Goal: Information Seeking & Learning: Learn about a topic

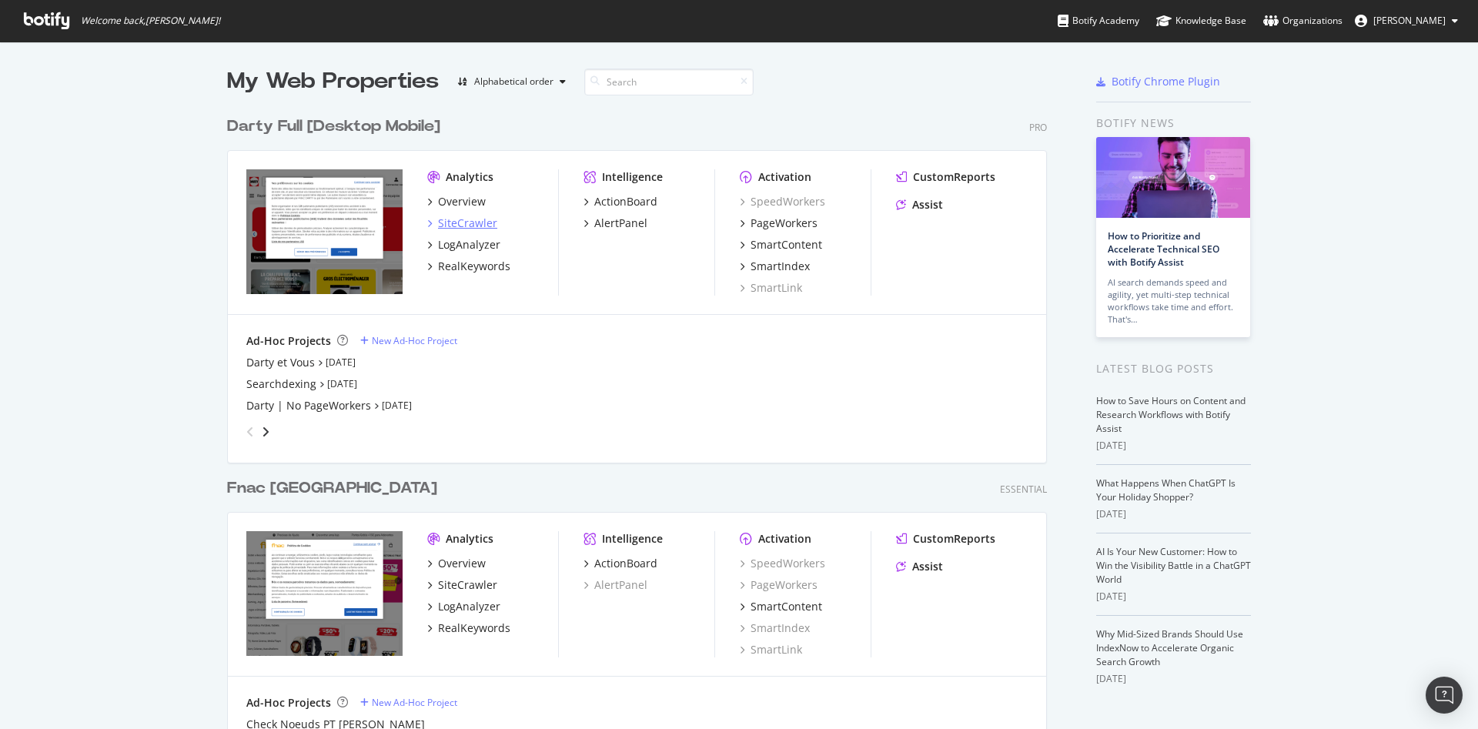
click at [459, 222] on div "SiteCrawler" at bounding box center [467, 222] width 59 height 15
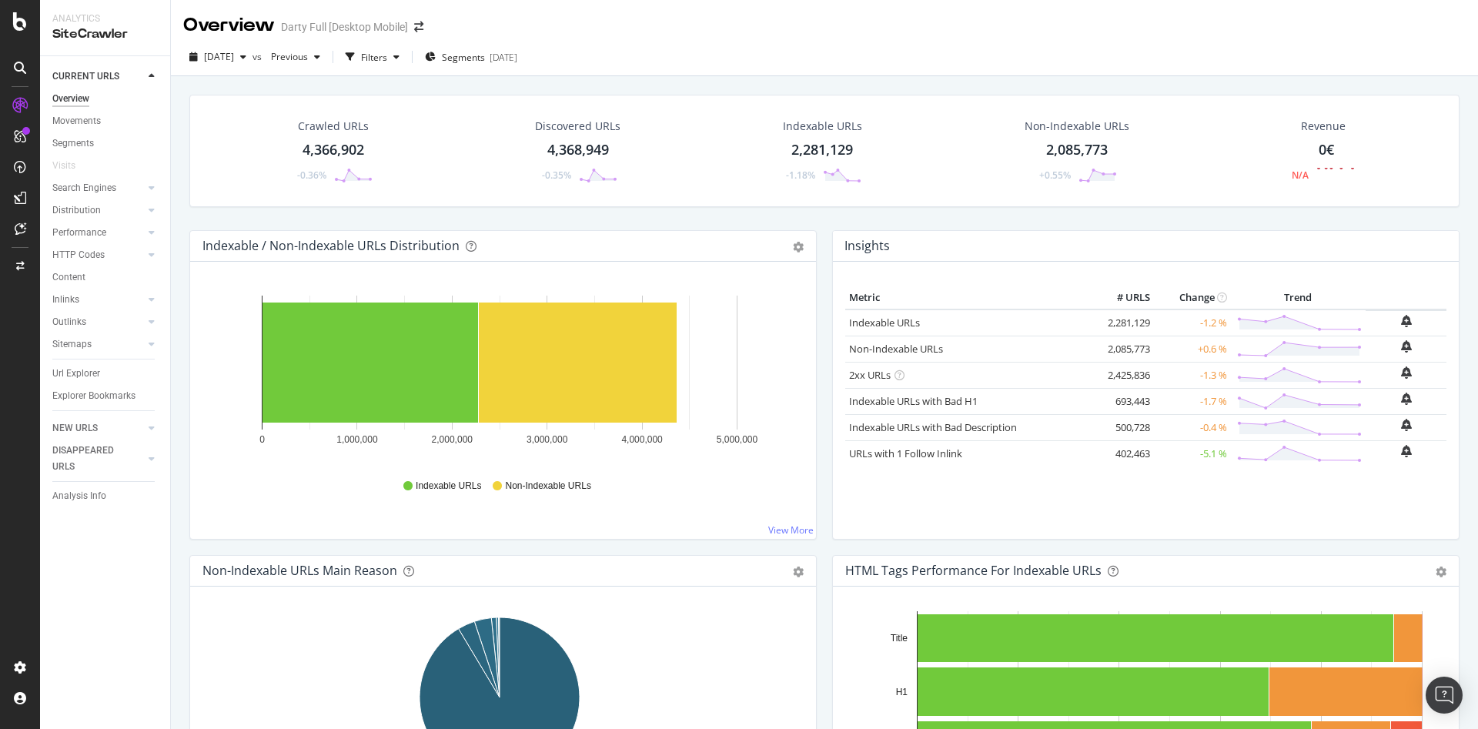
click at [329, 128] on div "Crawled URLs" at bounding box center [333, 126] width 71 height 15
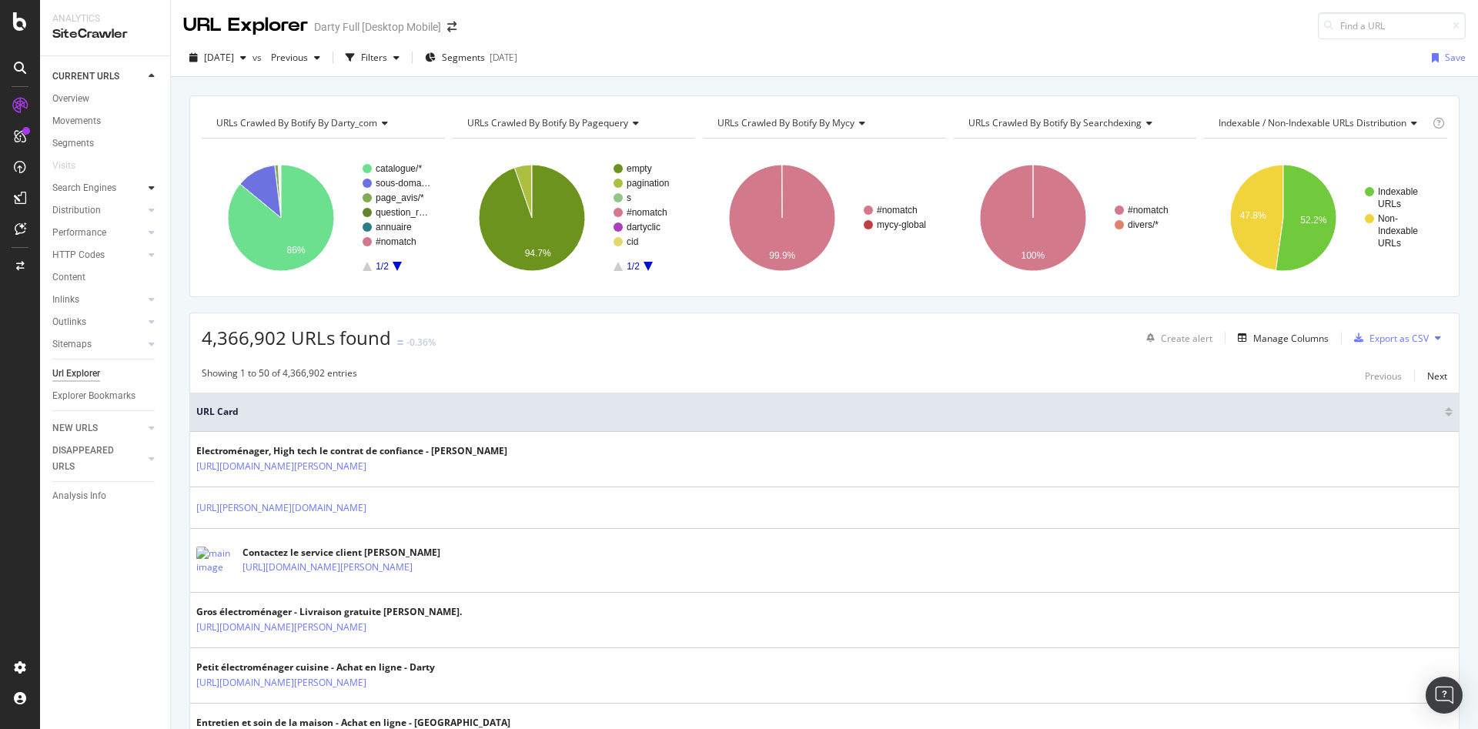
click at [148, 192] on div at bounding box center [151, 187] width 15 height 15
drag, startPoint x: 88, startPoint y: 203, endPoint x: 239, endPoint y: 202, distance: 150.8
click at [88, 203] on div "Top Charts" at bounding box center [81, 210] width 45 height 16
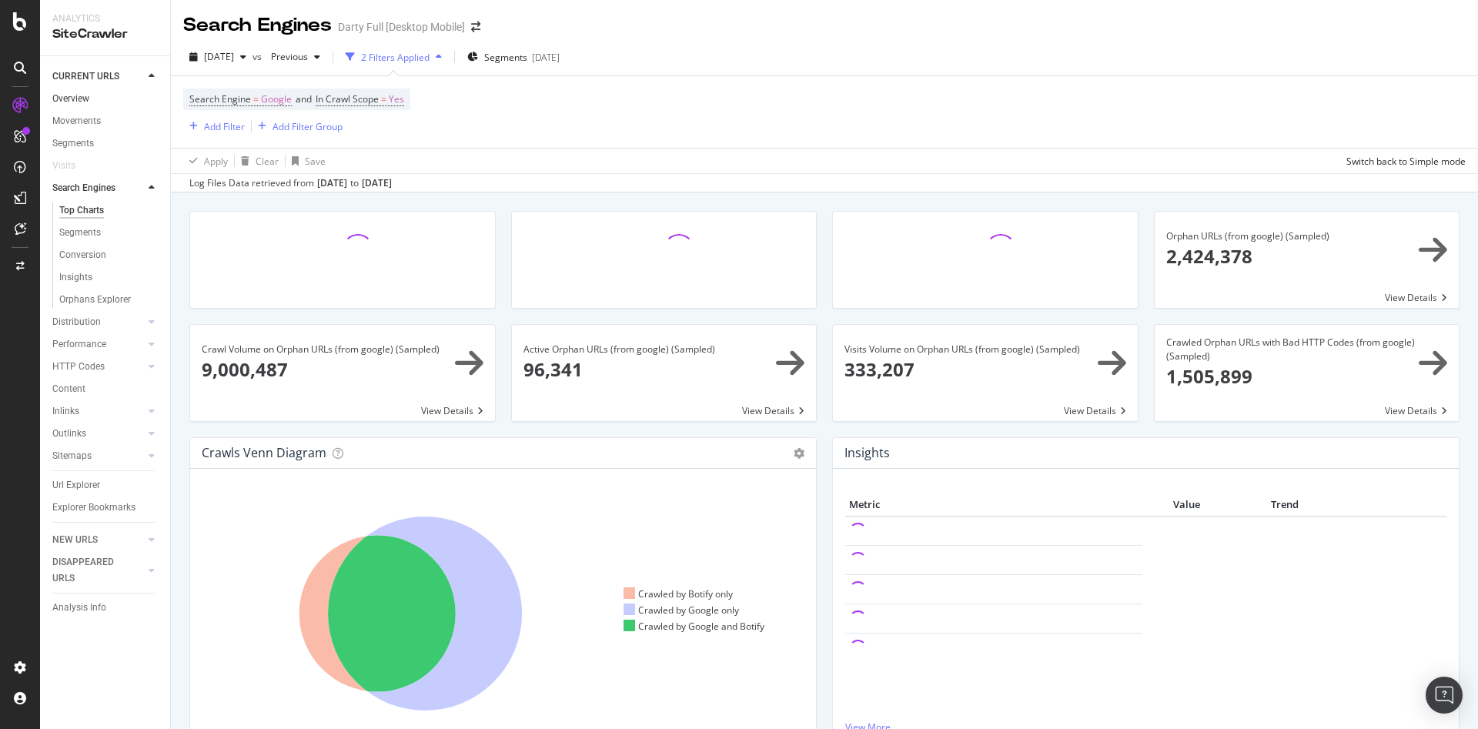
drag, startPoint x: 84, startPoint y: 100, endPoint x: 126, endPoint y: 95, distance: 42.6
click at [84, 99] on div "Overview" at bounding box center [70, 99] width 37 height 16
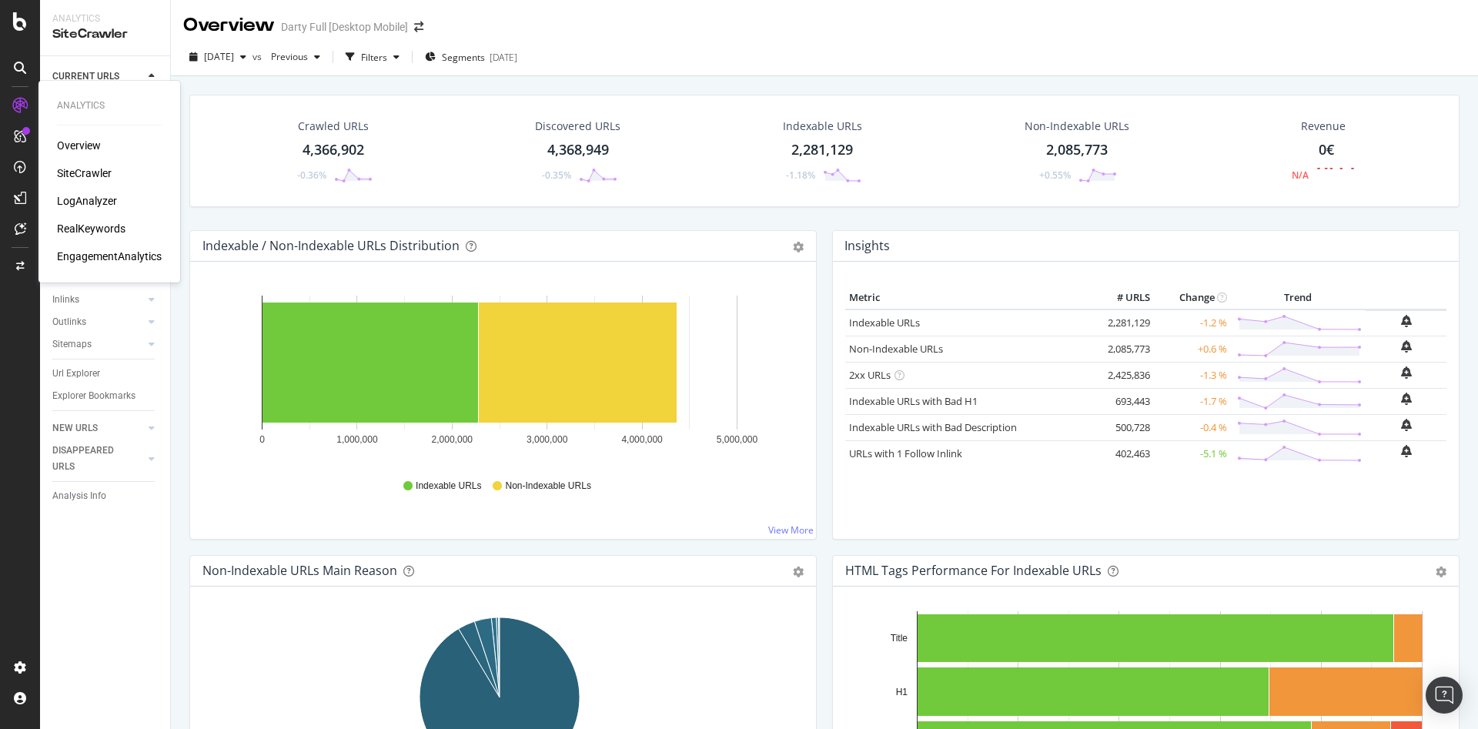
click at [98, 201] on div "LogAnalyzer" at bounding box center [87, 200] width 60 height 15
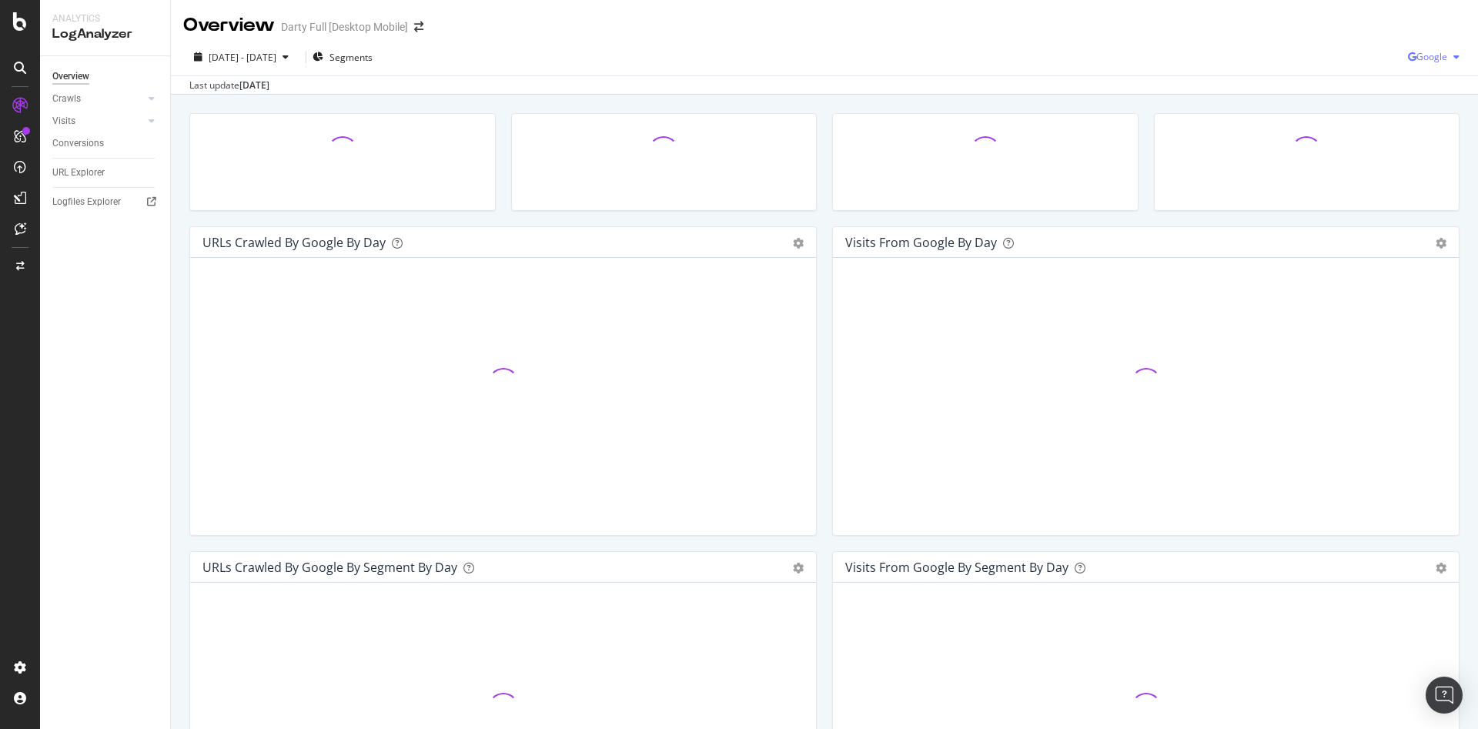
click at [1447, 61] on div "button" at bounding box center [1456, 56] width 18 height 9
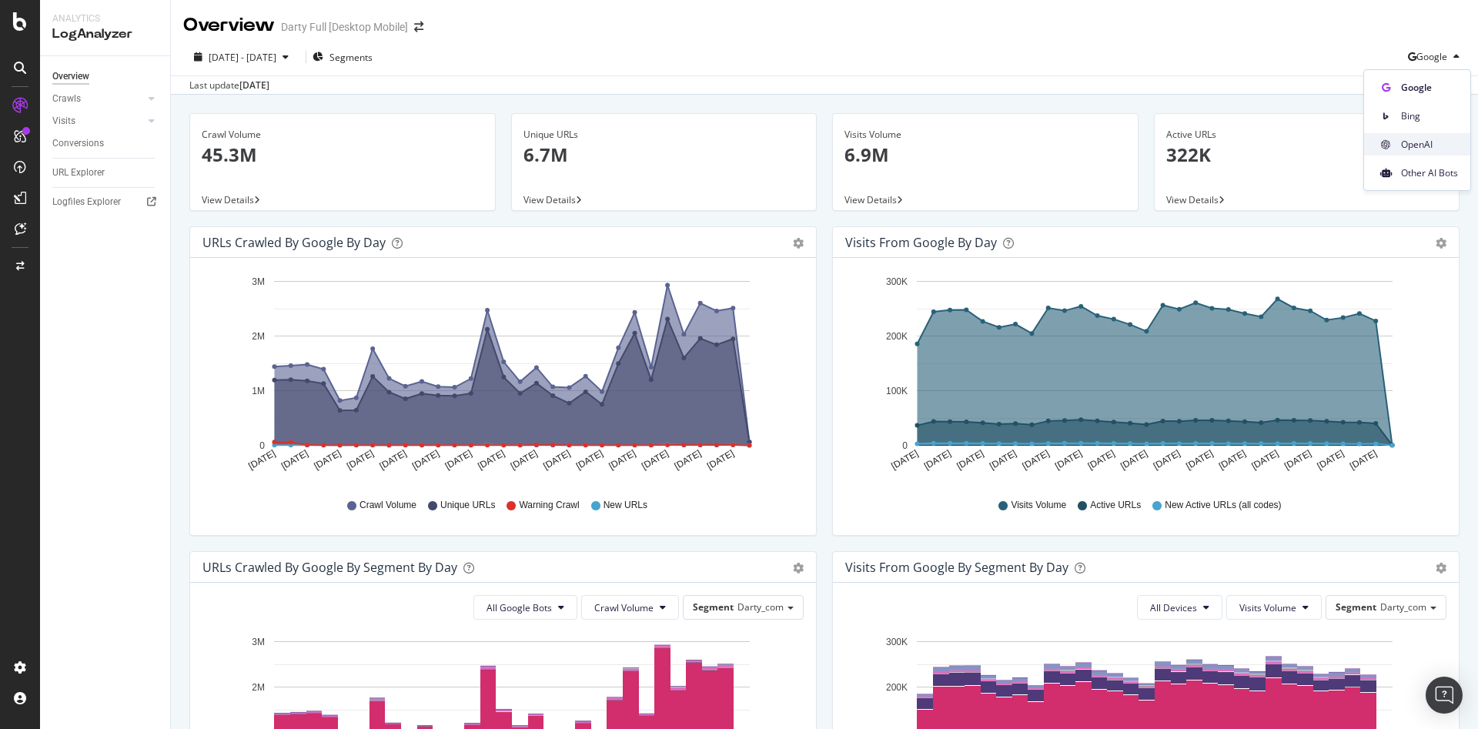
click at [1444, 141] on span "OpenAI" at bounding box center [1429, 145] width 57 height 14
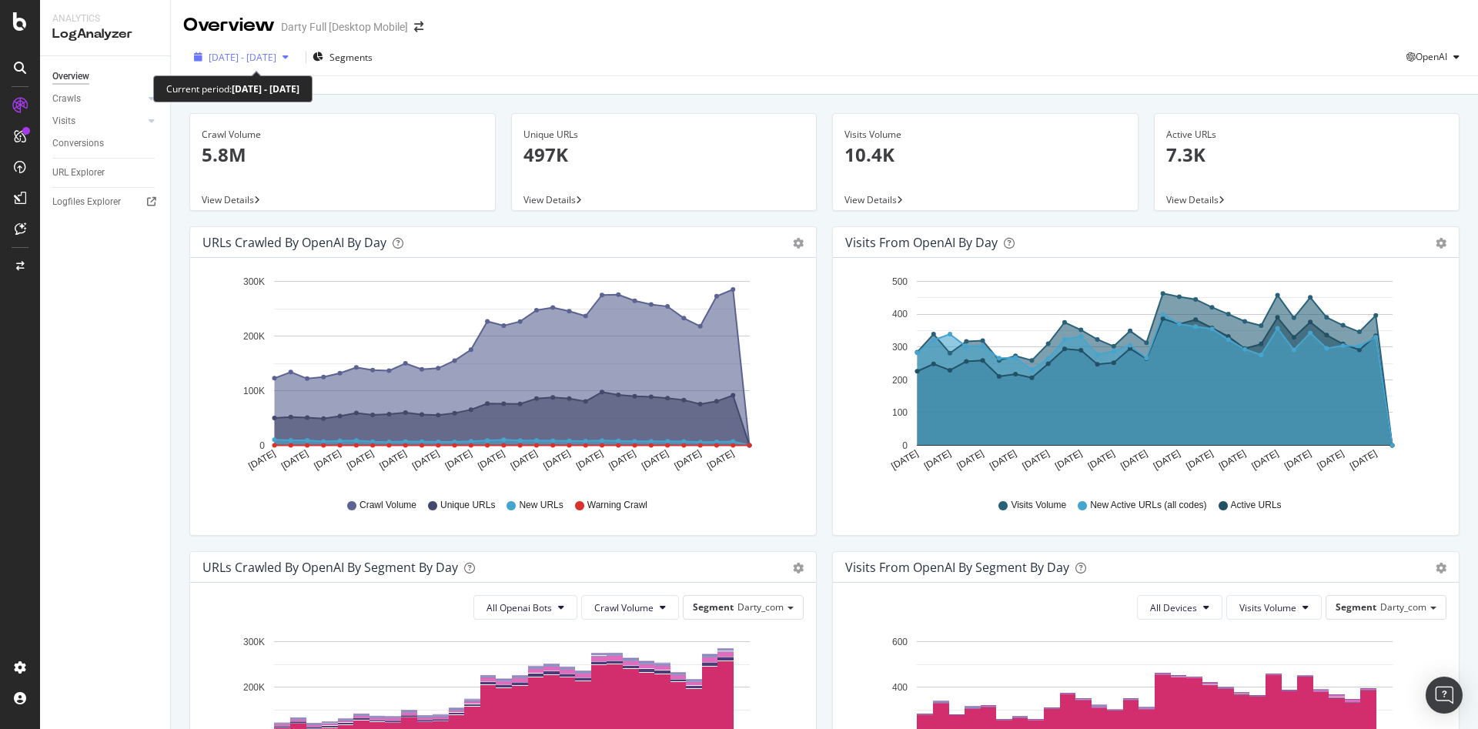
click at [289, 58] on icon "button" at bounding box center [285, 56] width 6 height 9
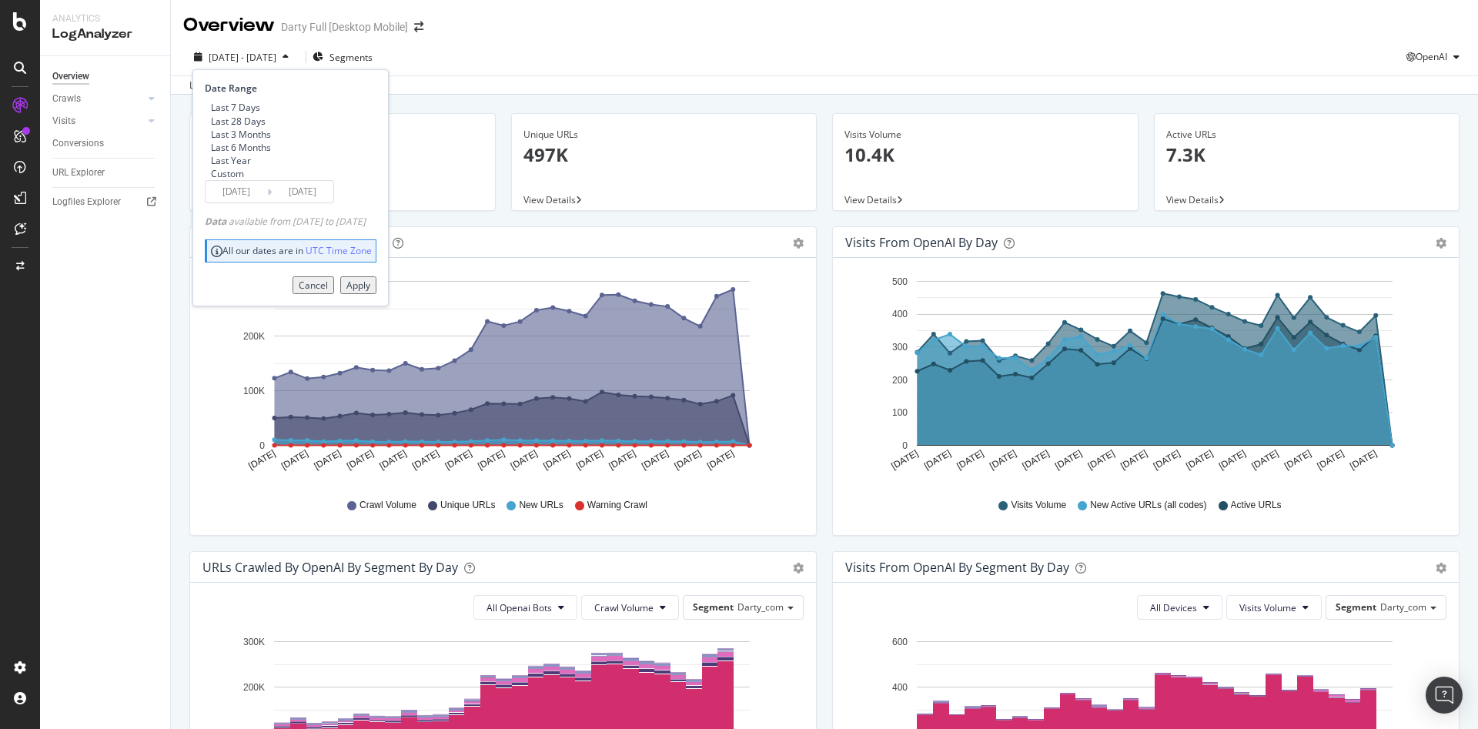
click at [252, 141] on div "Last 3 Months" at bounding box center [241, 134] width 60 height 13
type input "[DATE]"
click at [370, 292] on div "Apply" at bounding box center [358, 285] width 24 height 13
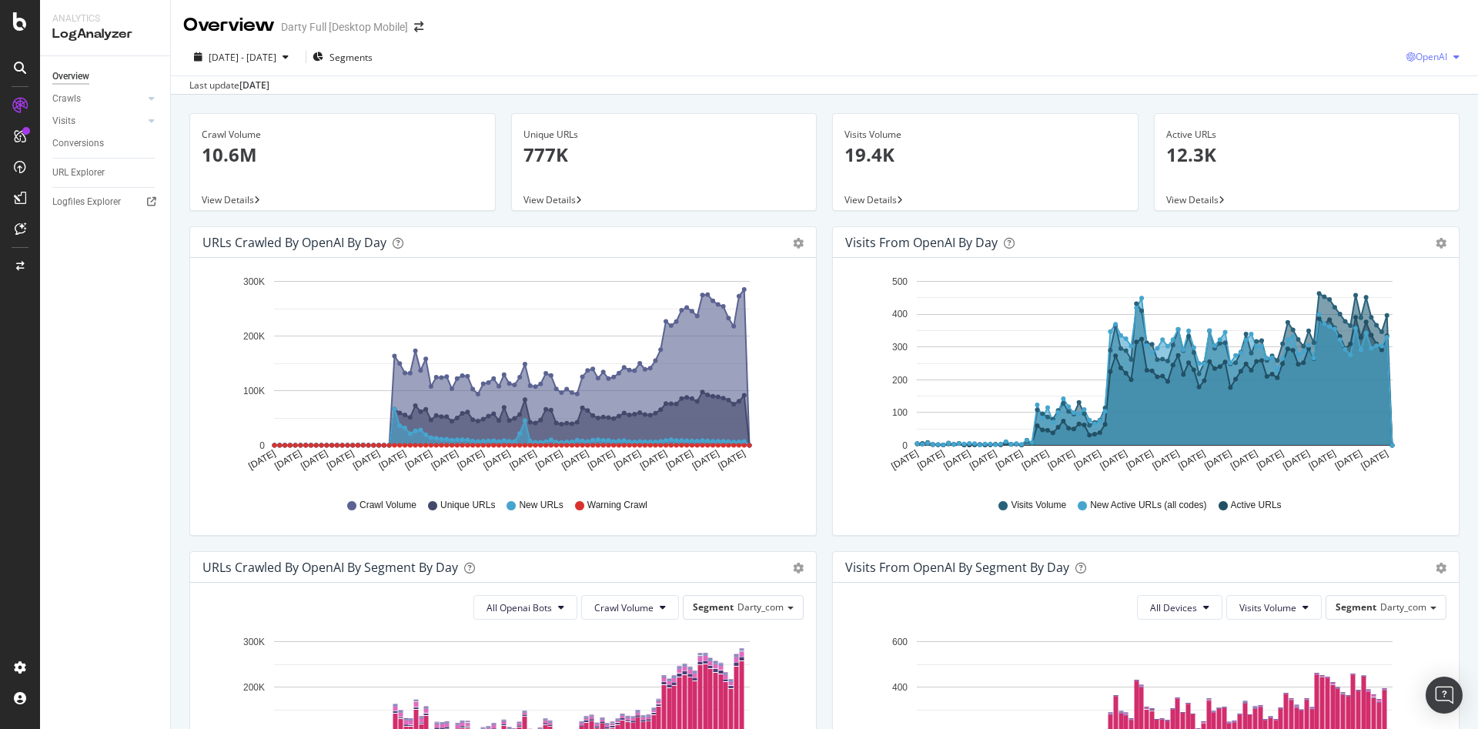
click at [1453, 58] on icon "button" at bounding box center [1456, 56] width 6 height 9
click at [1422, 175] on span "Other AI Bots" at bounding box center [1428, 173] width 57 height 14
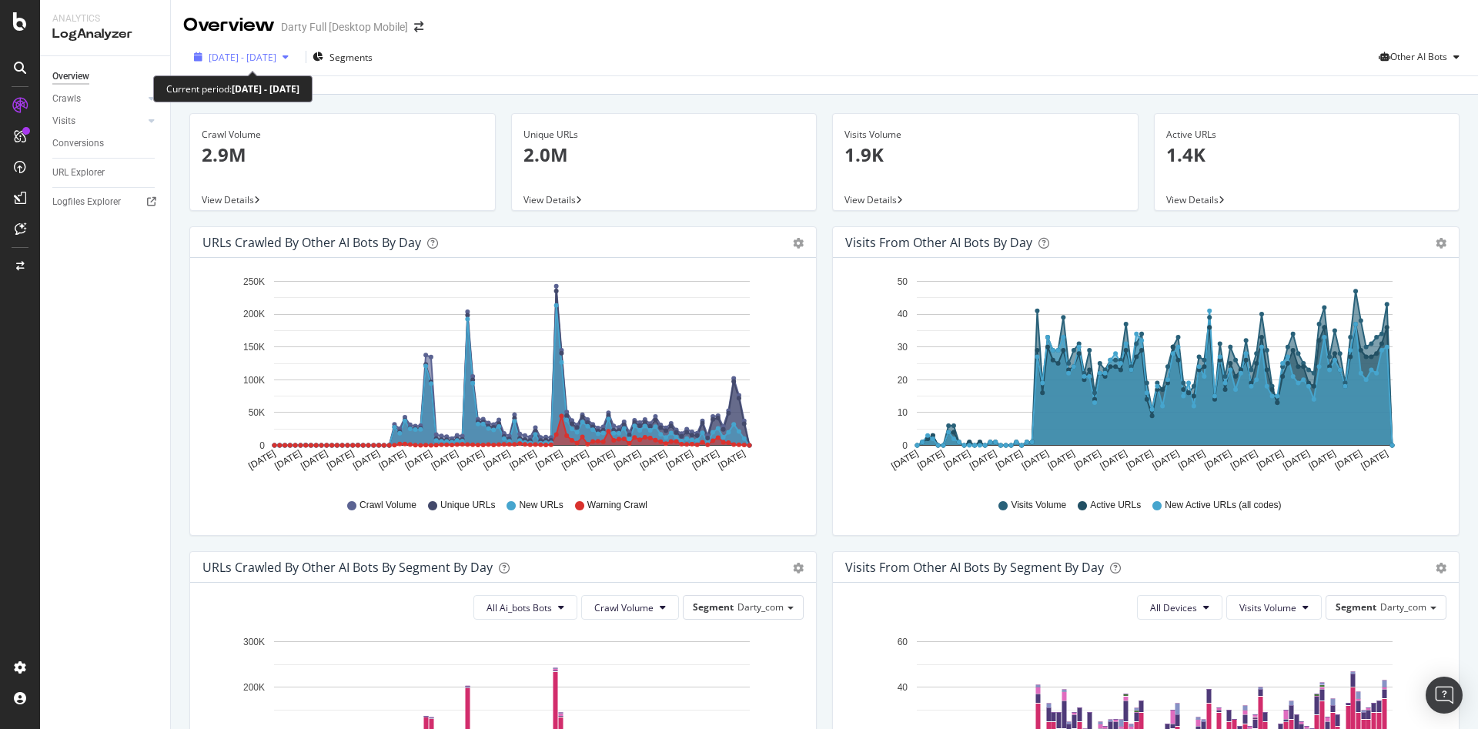
click at [272, 55] on span "[DATE] - [DATE]" at bounding box center [243, 57] width 68 height 13
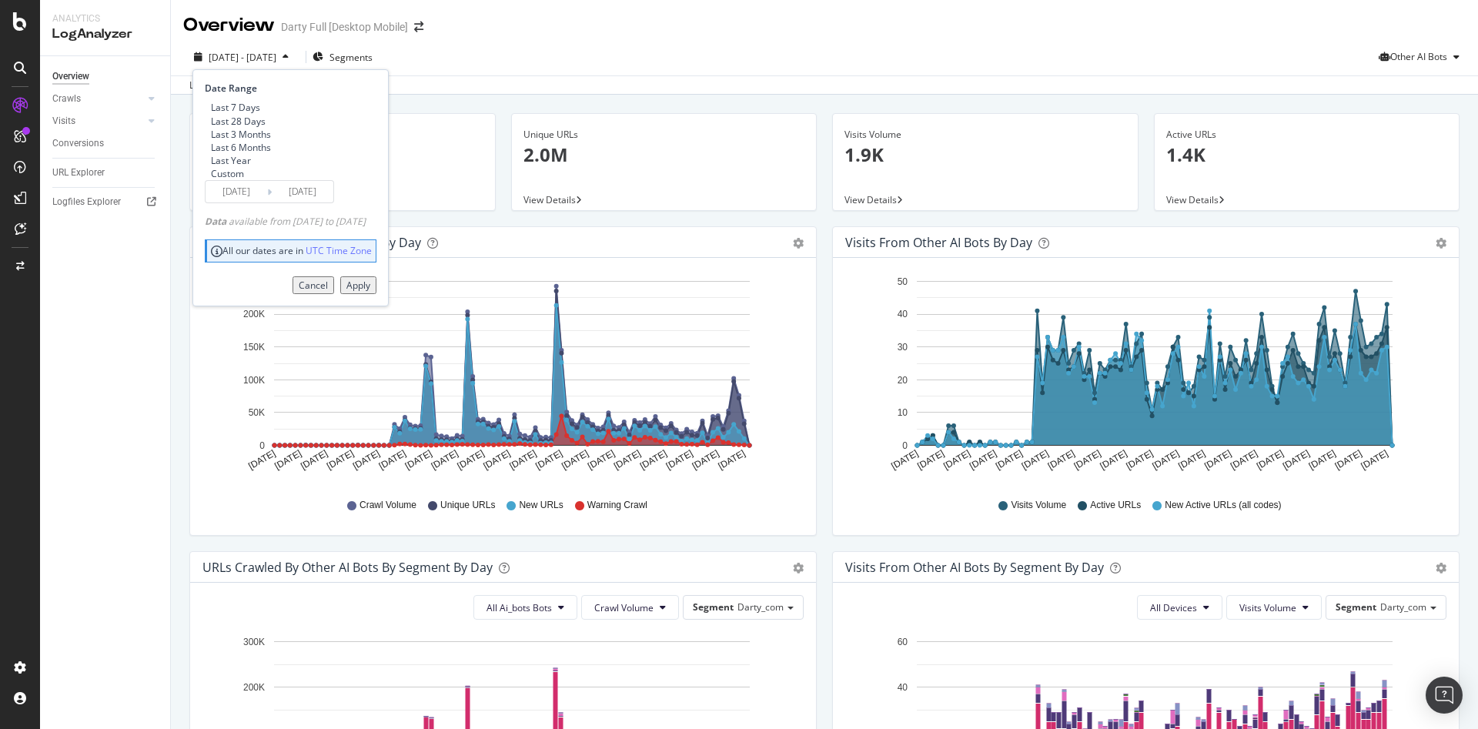
click at [234, 202] on input "[DATE]" at bounding box center [236, 192] width 62 height 22
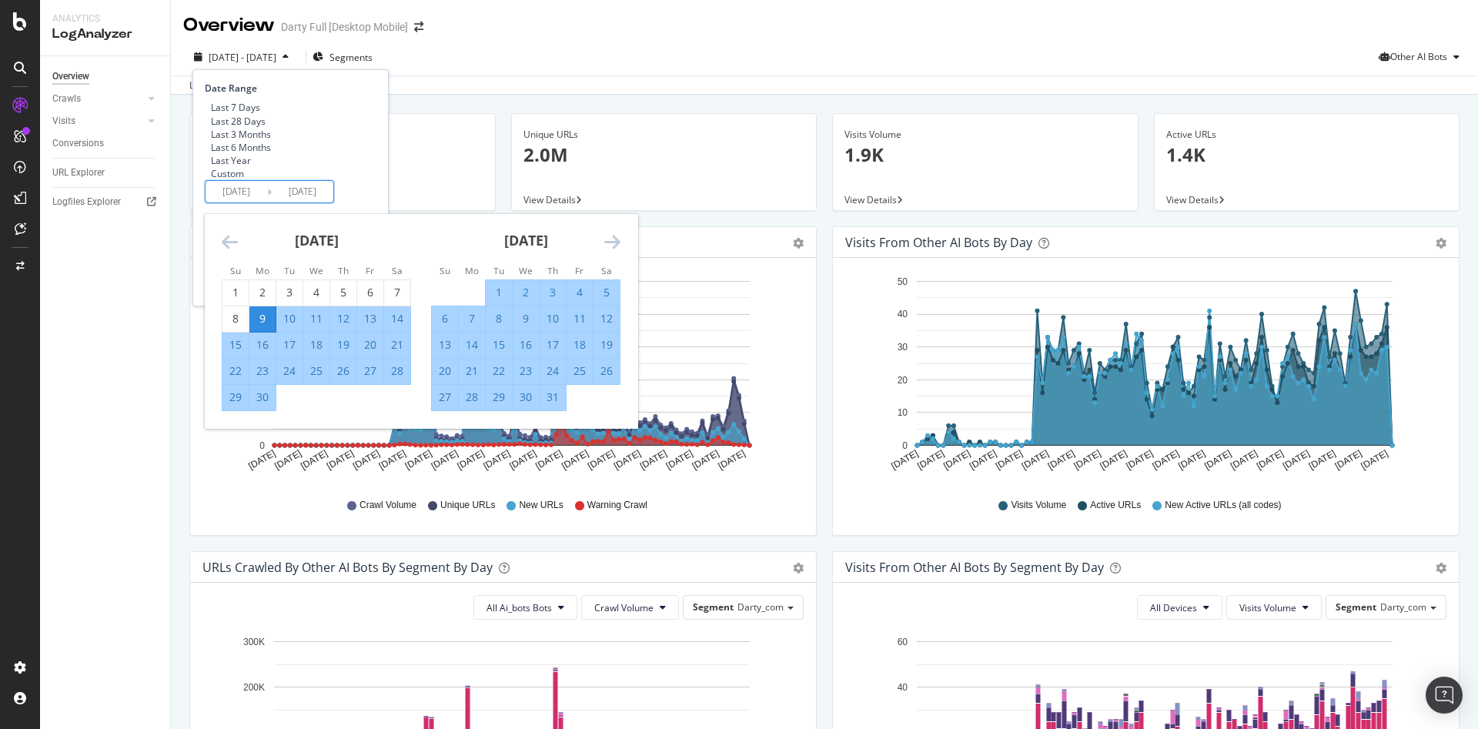
click at [237, 251] on icon "Move backward to switch to the previous month." at bounding box center [230, 241] width 16 height 18
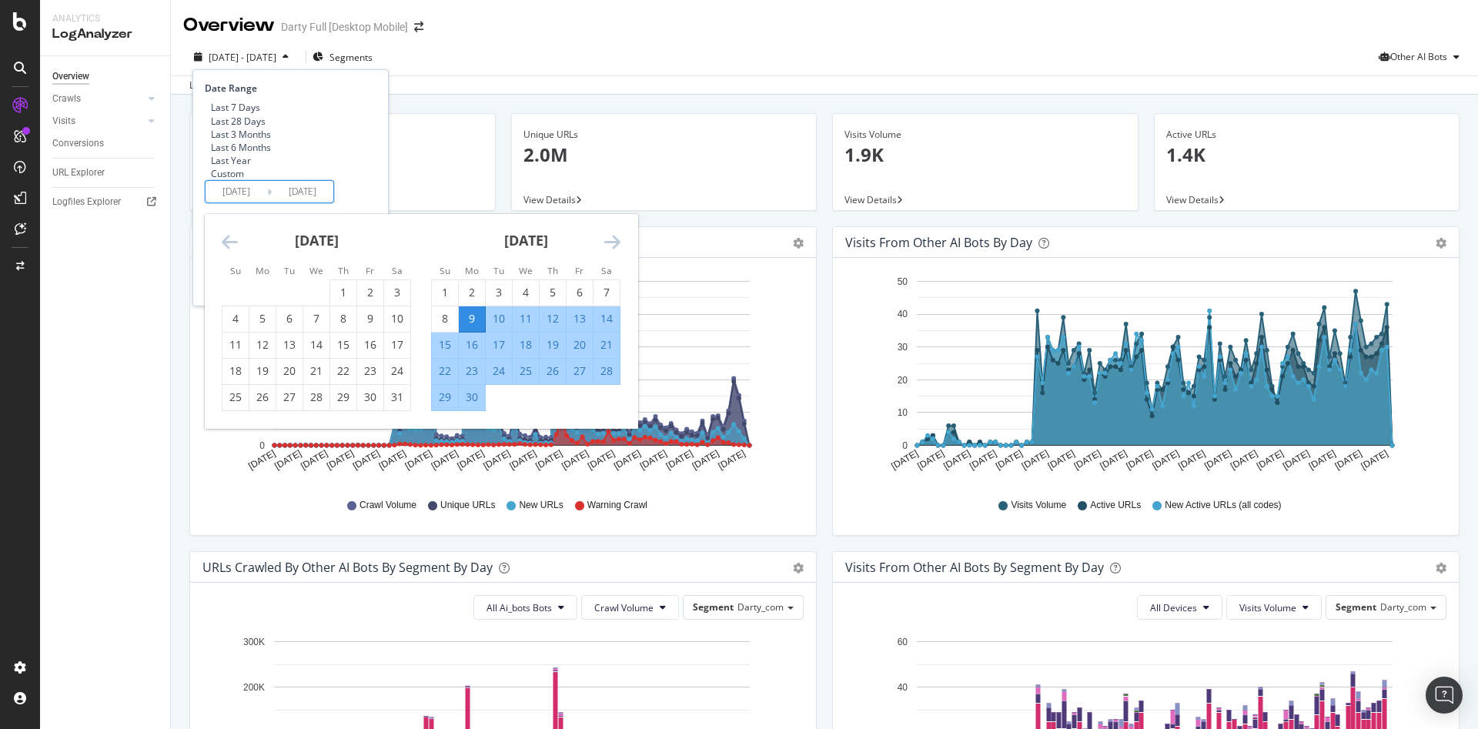
click at [232, 251] on icon "Move backward to switch to the previous month." at bounding box center [230, 241] width 16 height 18
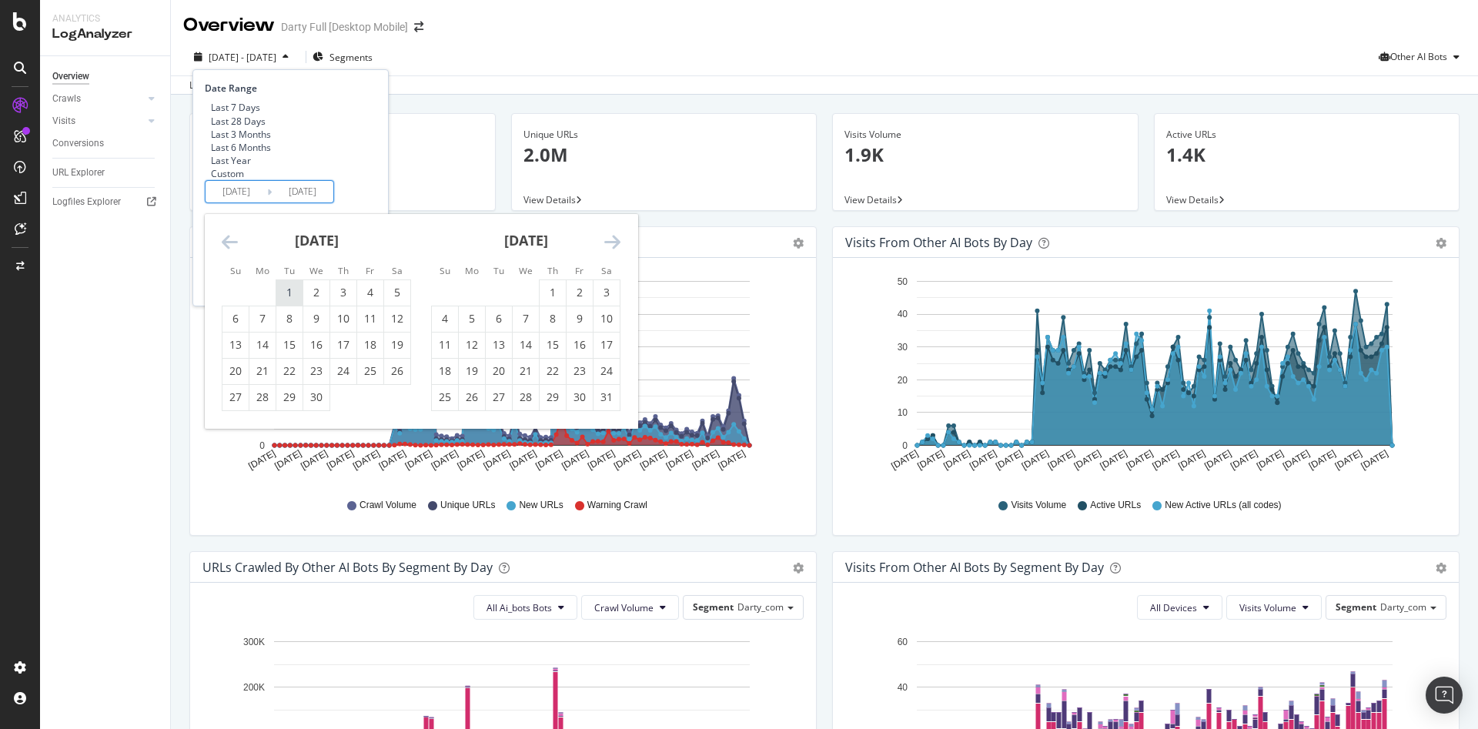
click at [285, 300] on div "1" at bounding box center [289, 292] width 26 height 15
type input "[DATE]"
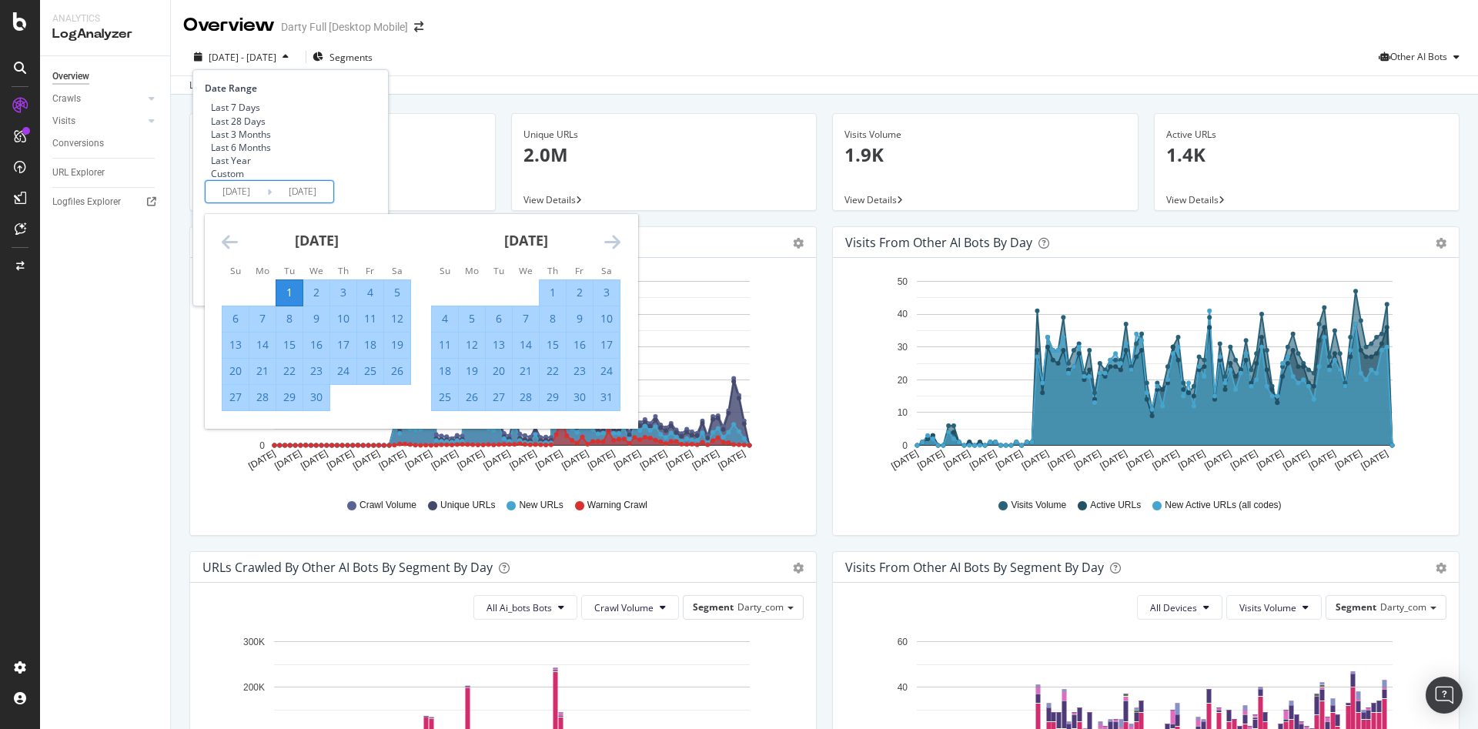
click at [372, 203] on div "Date Range Last 7 Days Last 28 Days Last 3 Months Last 6 Months Last Year Custo…" at bounding box center [289, 143] width 168 height 122
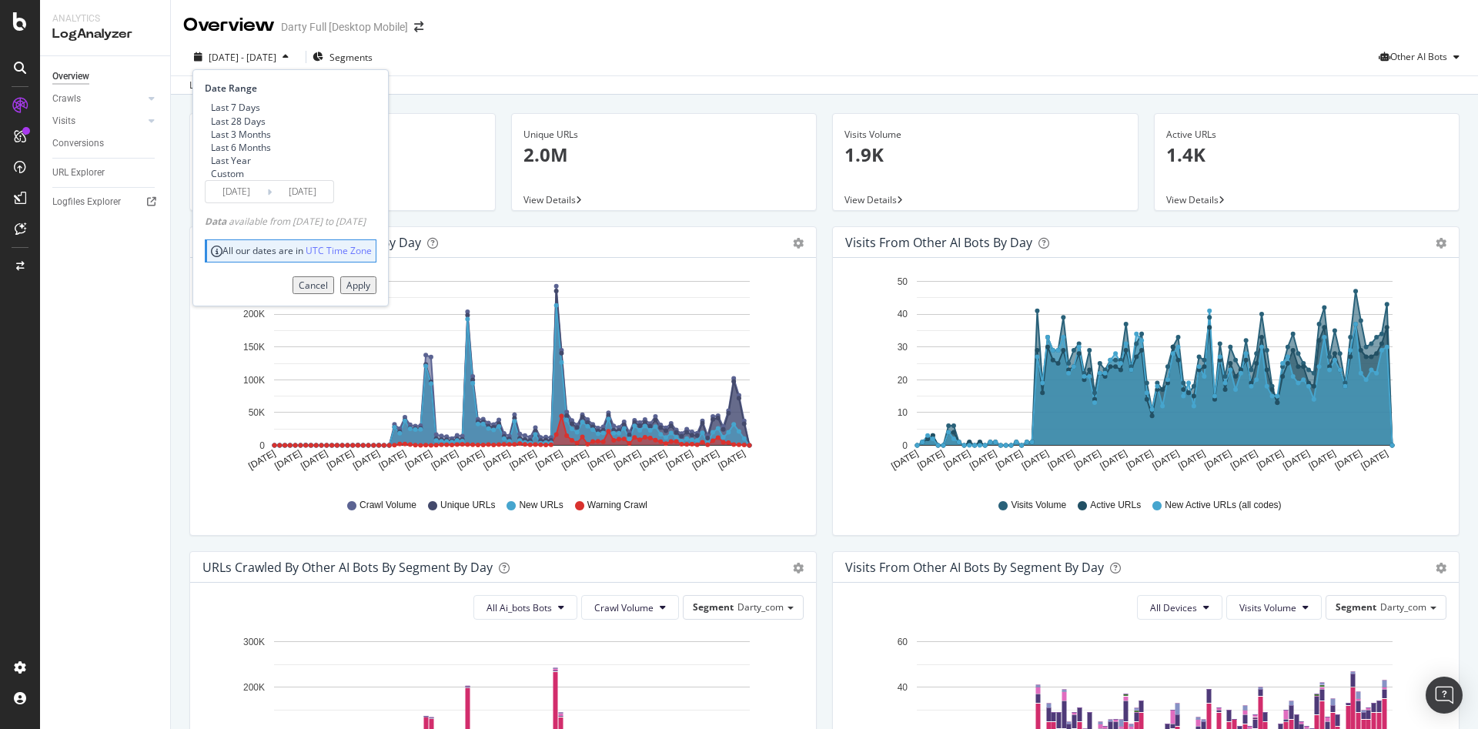
click at [370, 292] on div "Apply" at bounding box center [358, 285] width 24 height 13
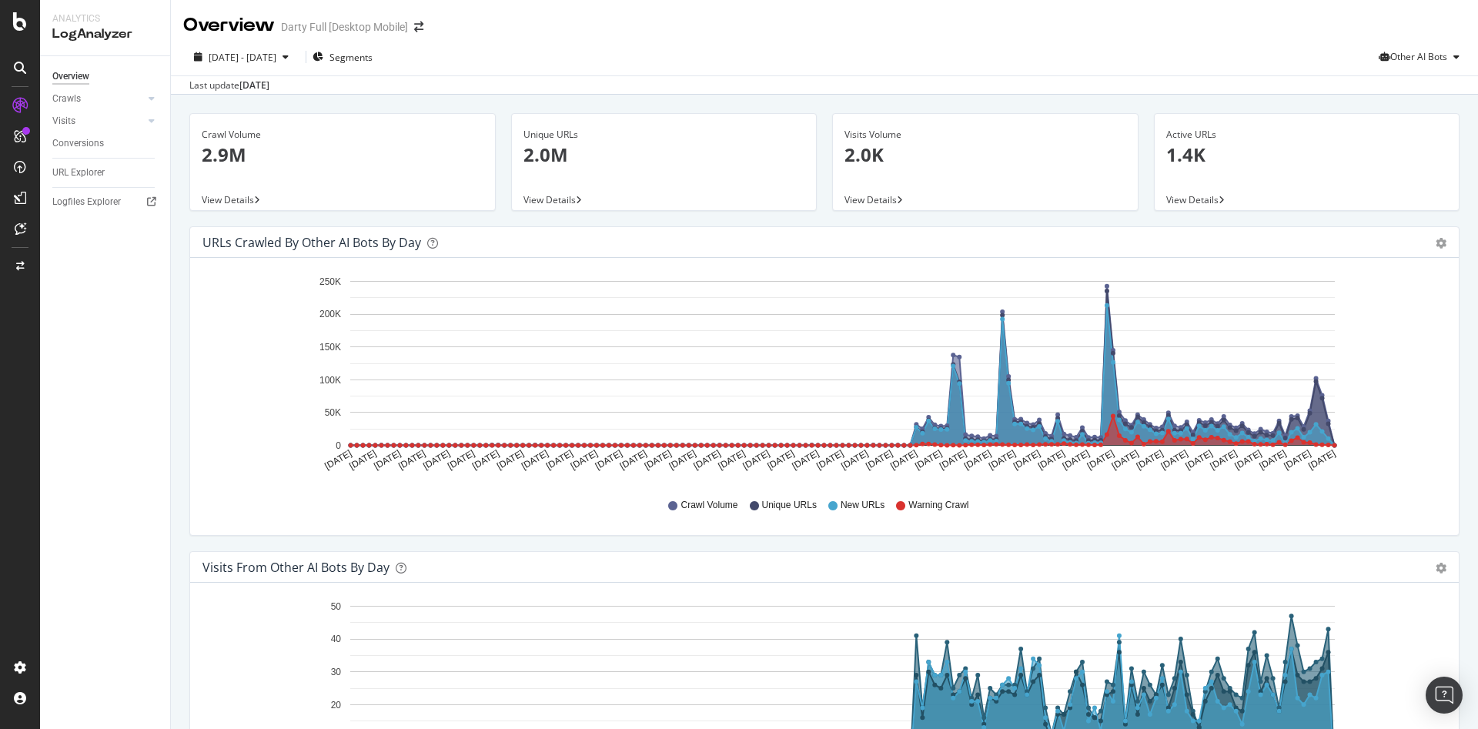
click at [64, 96] on div "Crawls" at bounding box center [66, 99] width 28 height 16
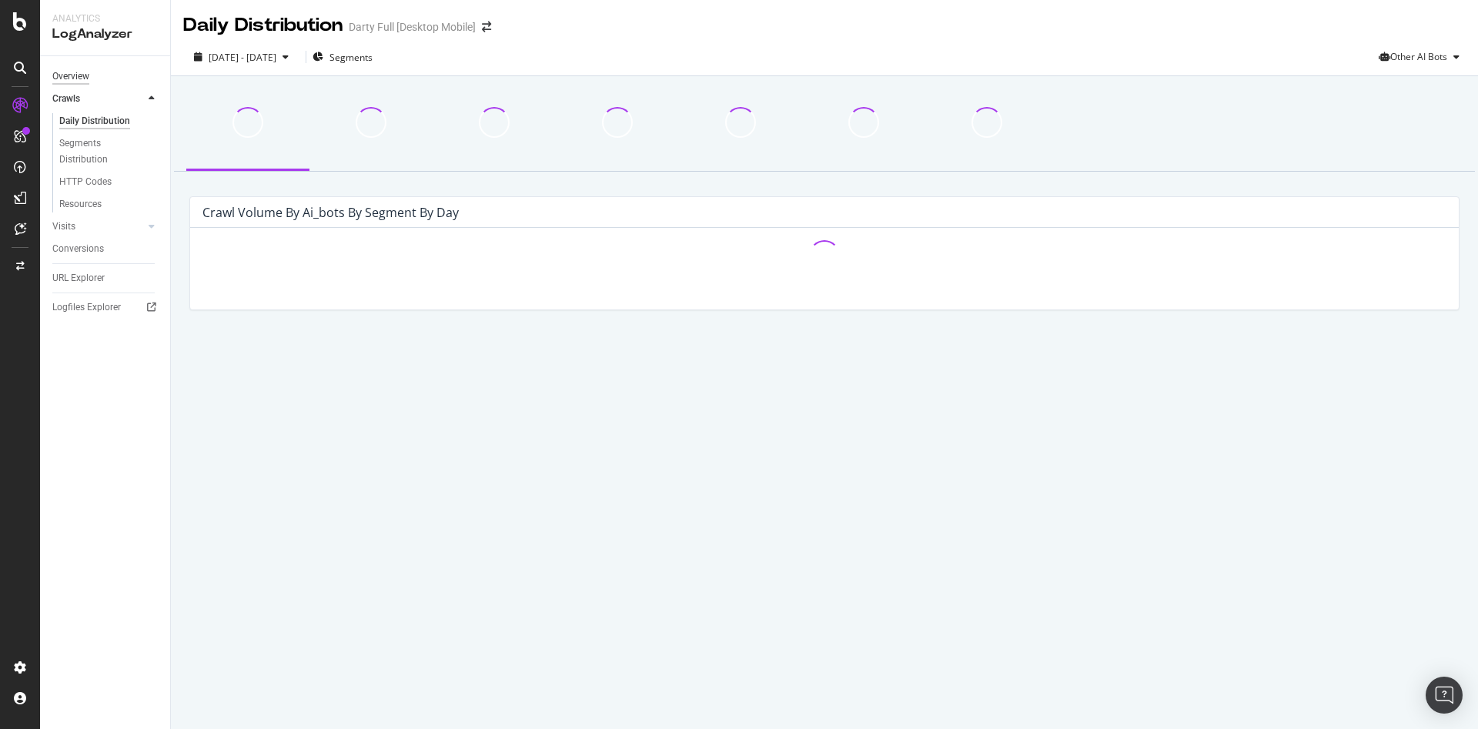
click at [72, 74] on div "Overview" at bounding box center [70, 76] width 37 height 16
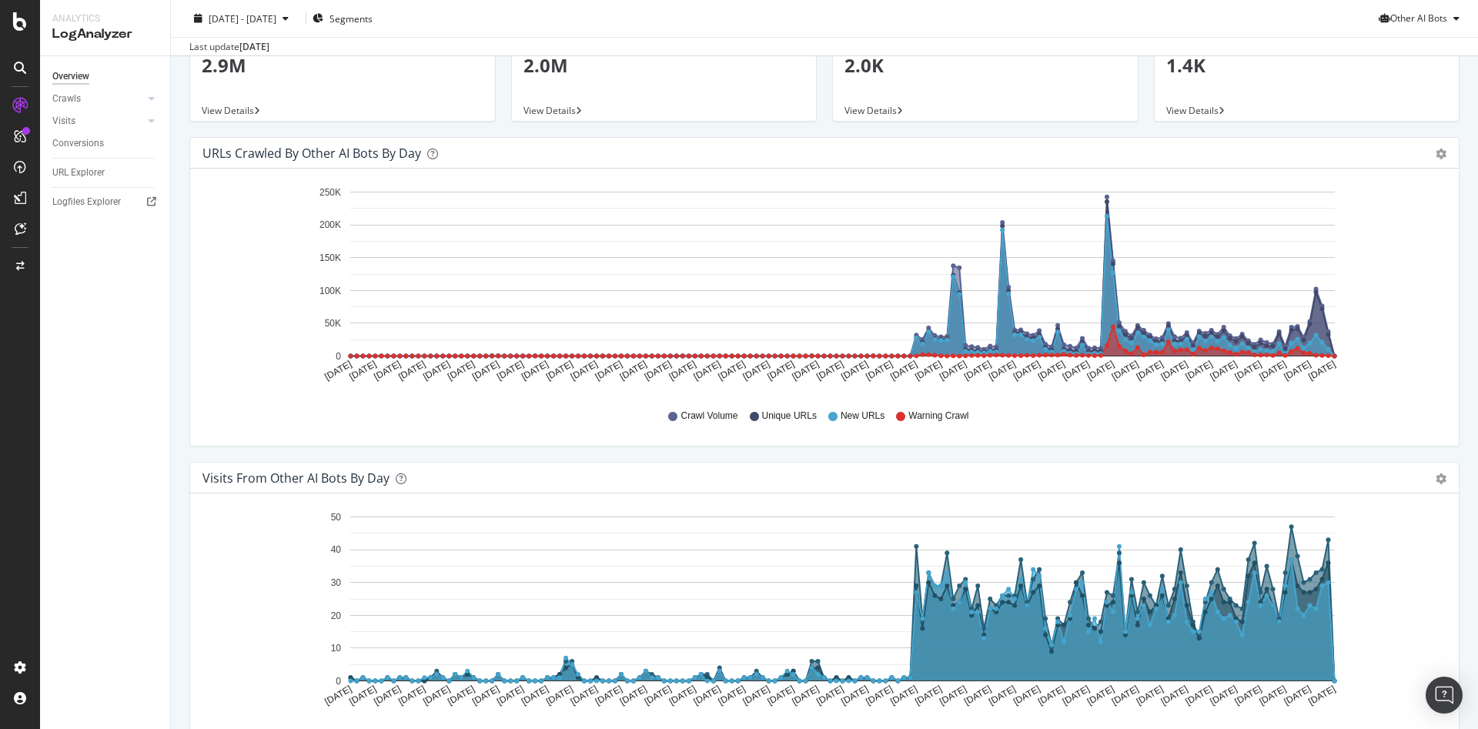
scroll to position [77, 0]
